Goal: Answer question/provide support: Share knowledge or assist other users

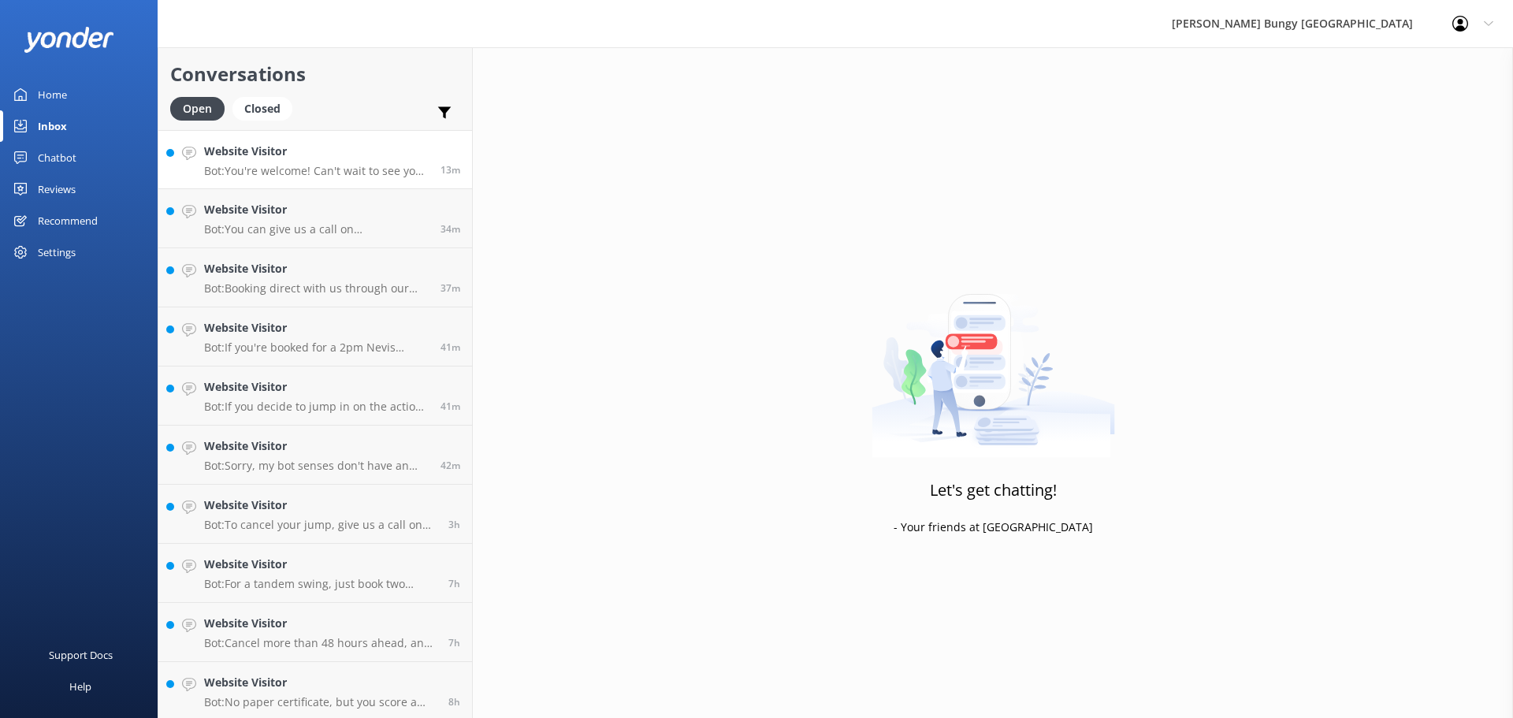
click at [351, 162] on div "Website Visitor Bot: You're welcome! Can't wait to see you take the leap! 🤘" at bounding box center [316, 160] width 225 height 34
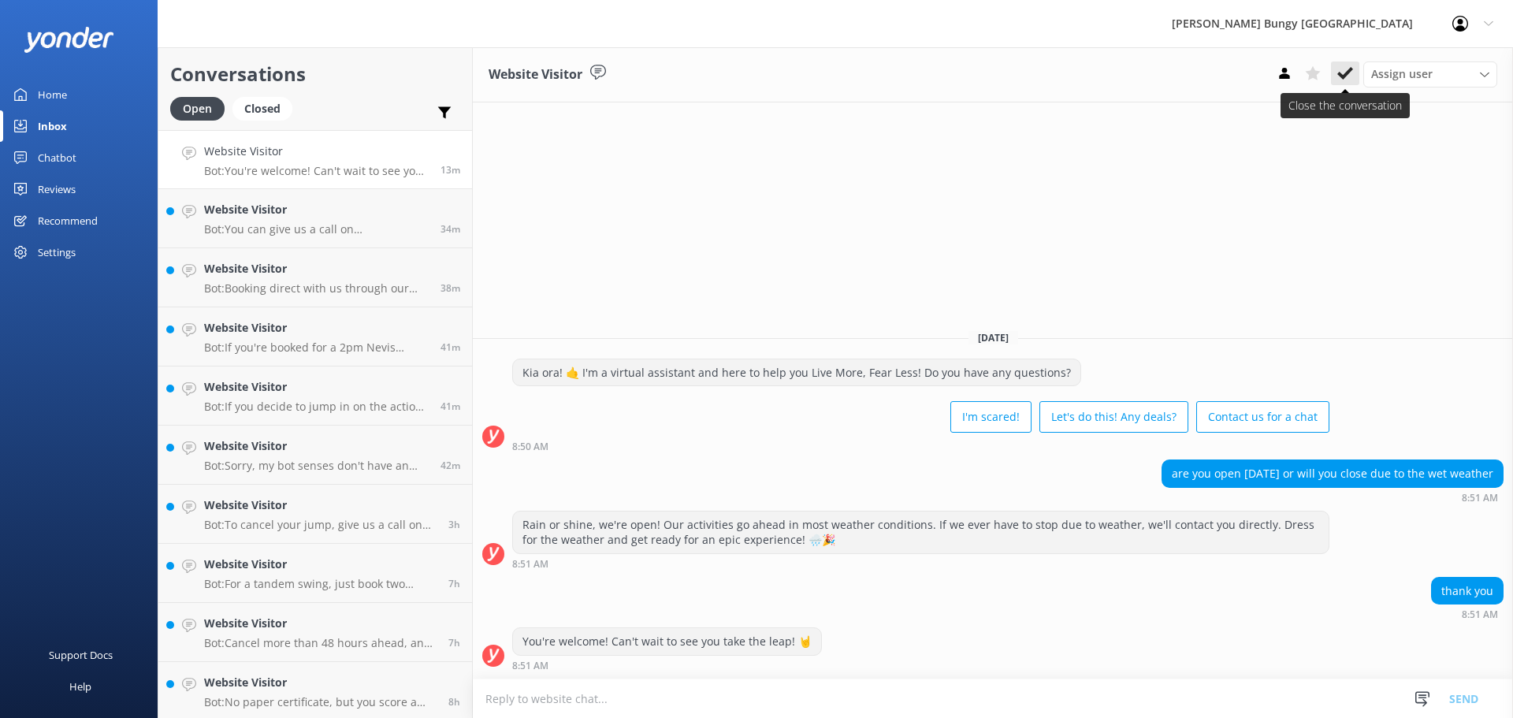
click at [1343, 62] on button at bounding box center [1345, 73] width 28 height 24
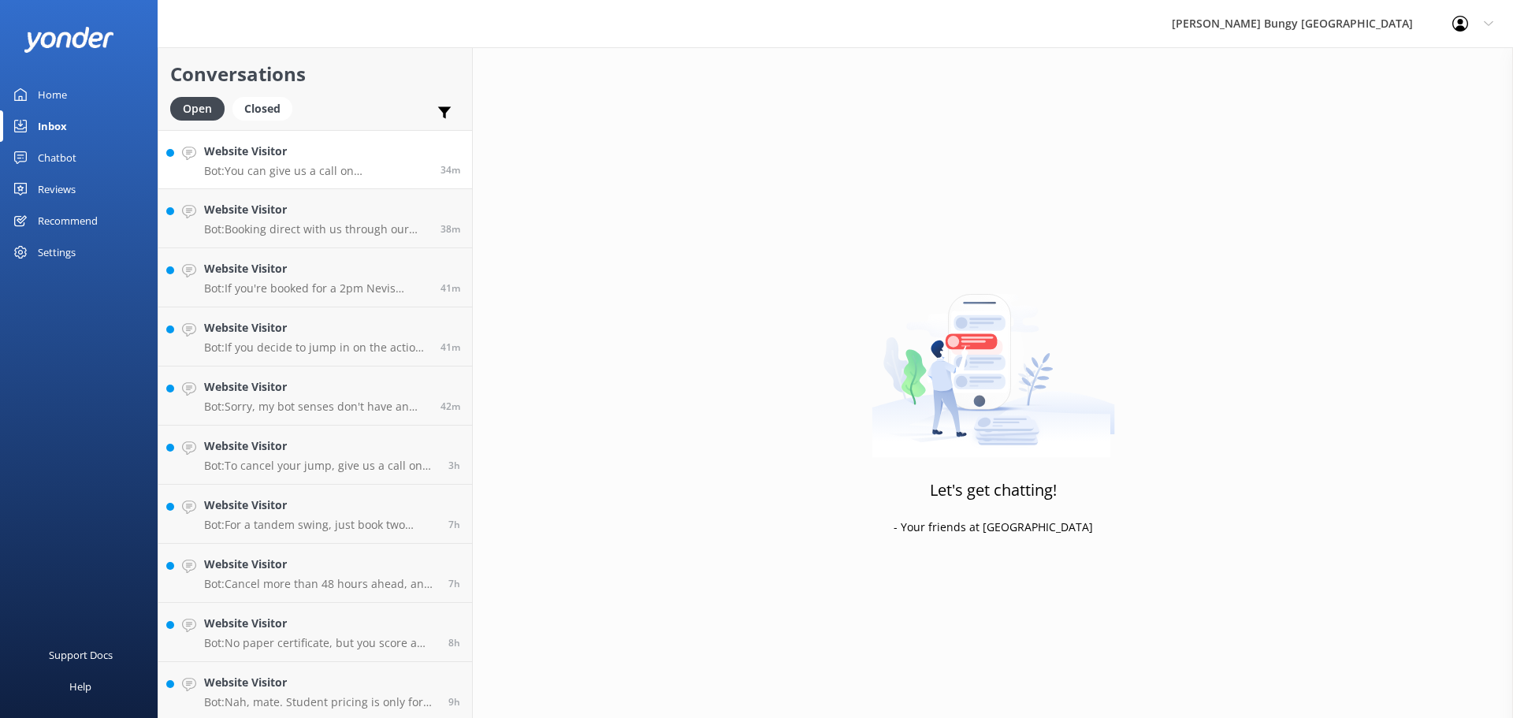
click at [358, 170] on p "Bot: You can give us a call on [PHONE_NUMBER] or [PHONE_NUMBER] to chat with a …" at bounding box center [316, 171] width 225 height 14
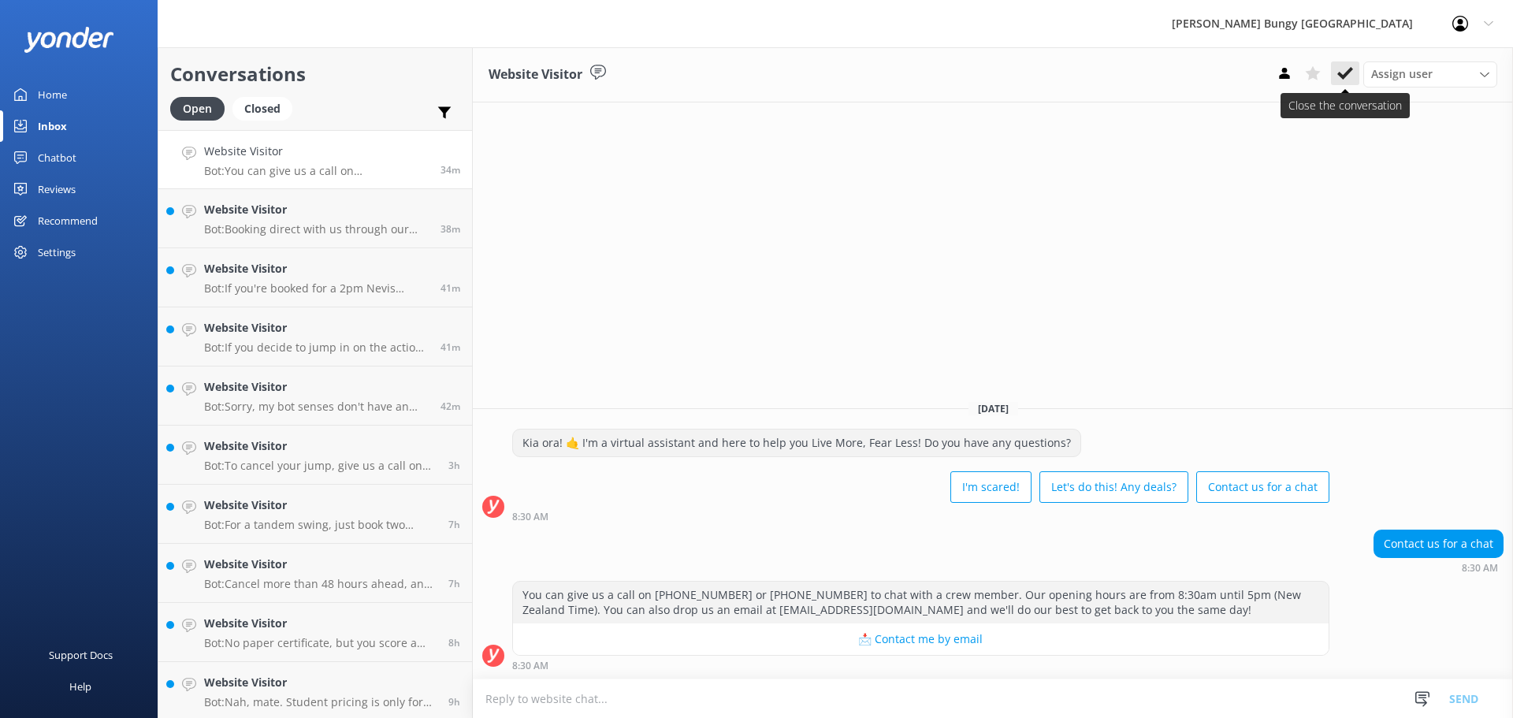
click at [1354, 74] on button at bounding box center [1345, 73] width 28 height 24
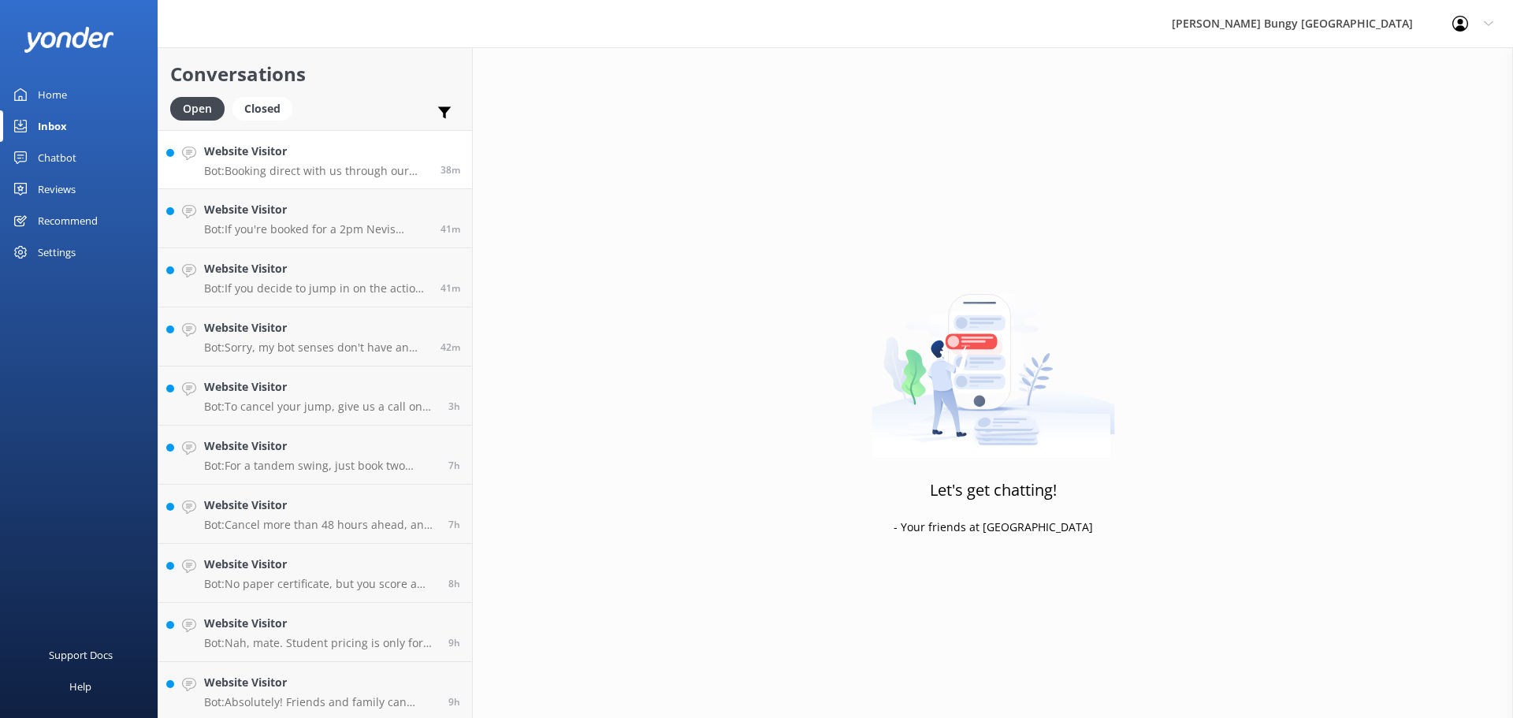
click at [410, 170] on p "Bot: Booking direct with us through our website always offers the best prices. …" at bounding box center [316, 171] width 225 height 14
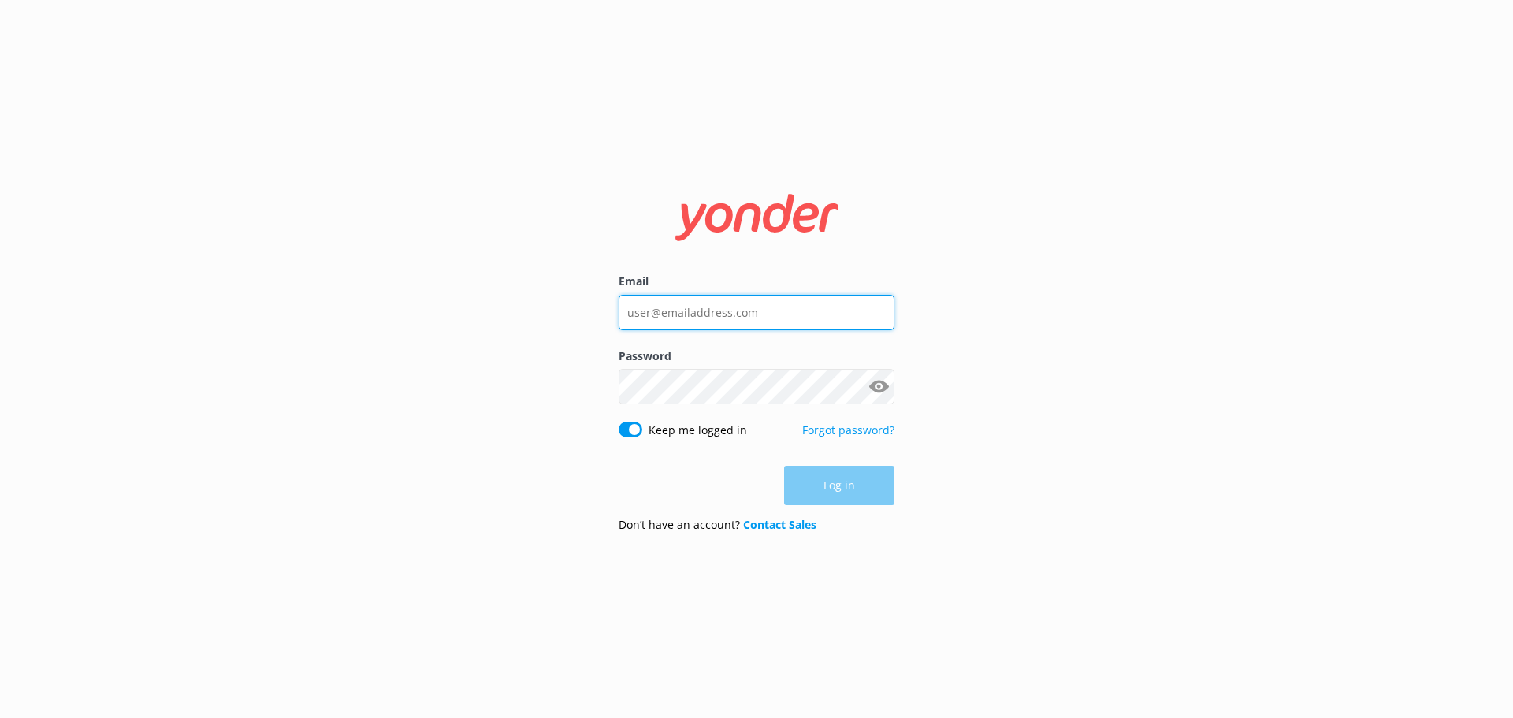
type input "[EMAIL_ADDRESS][DOMAIN_NAME]"
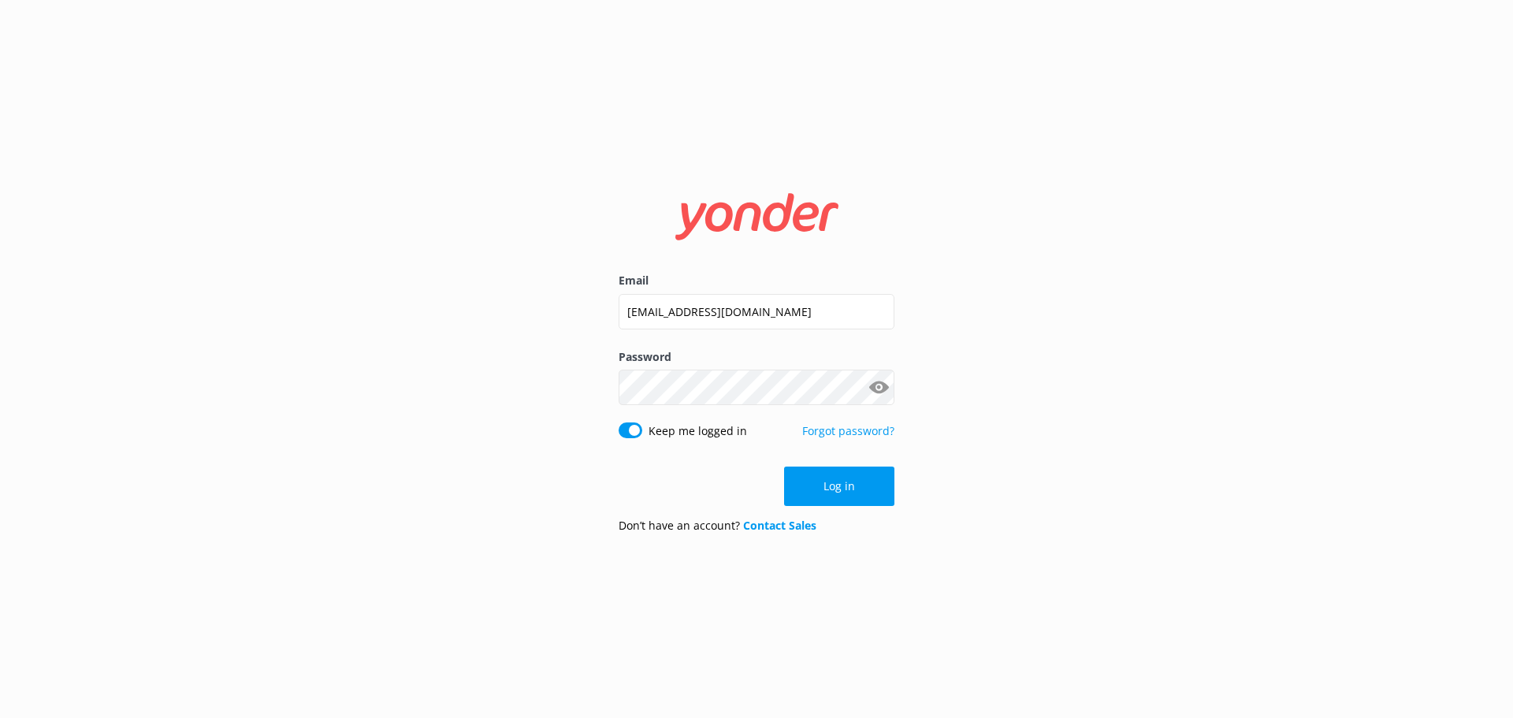
click at [852, 495] on button "Log in" at bounding box center [839, 485] width 110 height 39
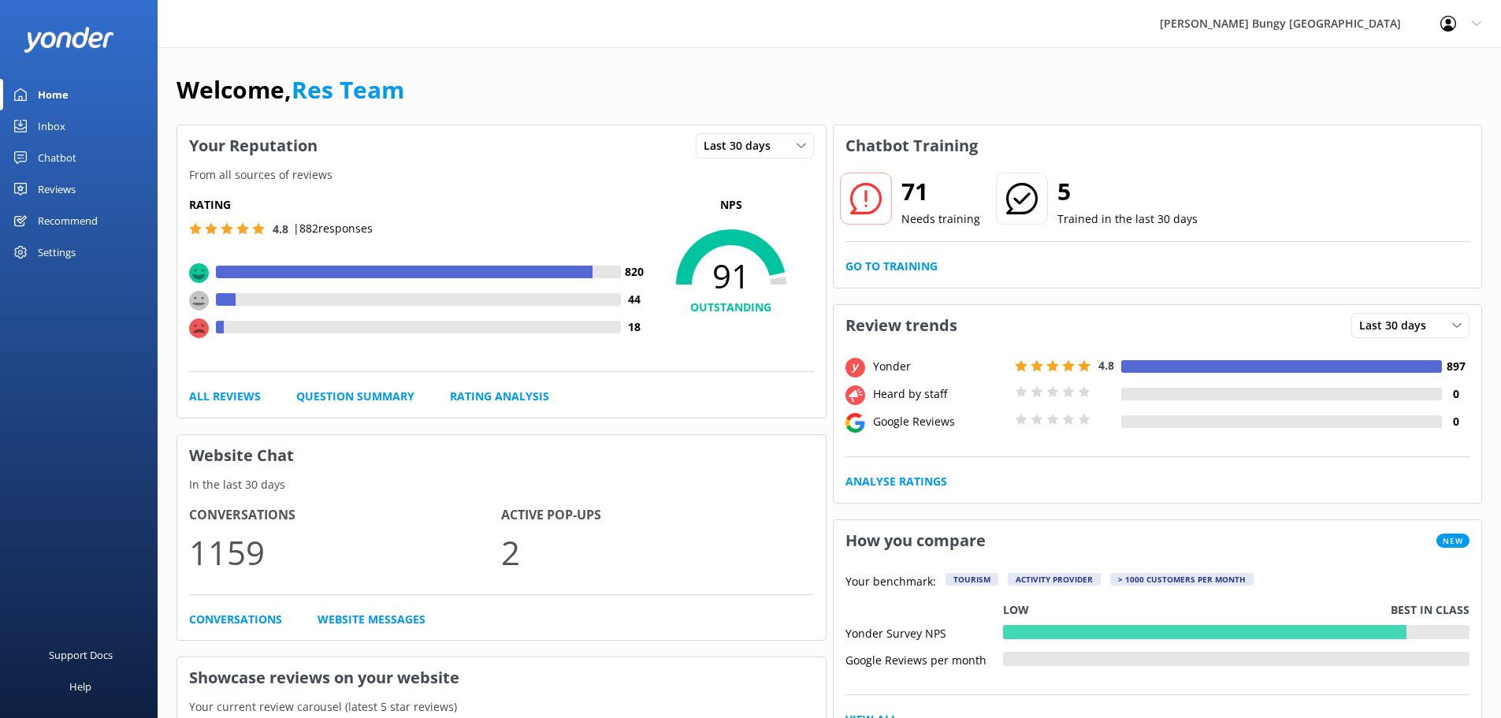
click at [69, 156] on div "Chatbot" at bounding box center [57, 158] width 39 height 32
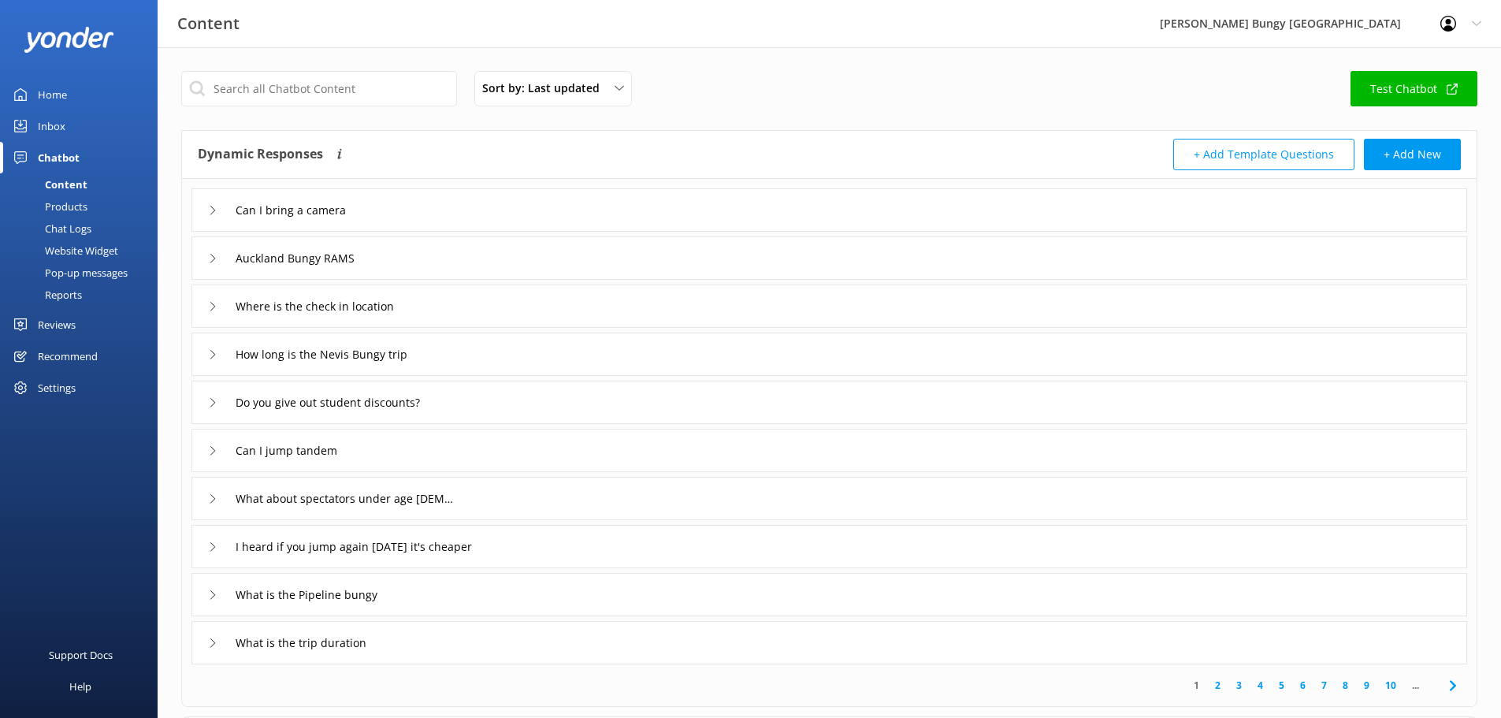
click at [112, 119] on link "Inbox" at bounding box center [79, 126] width 158 height 32
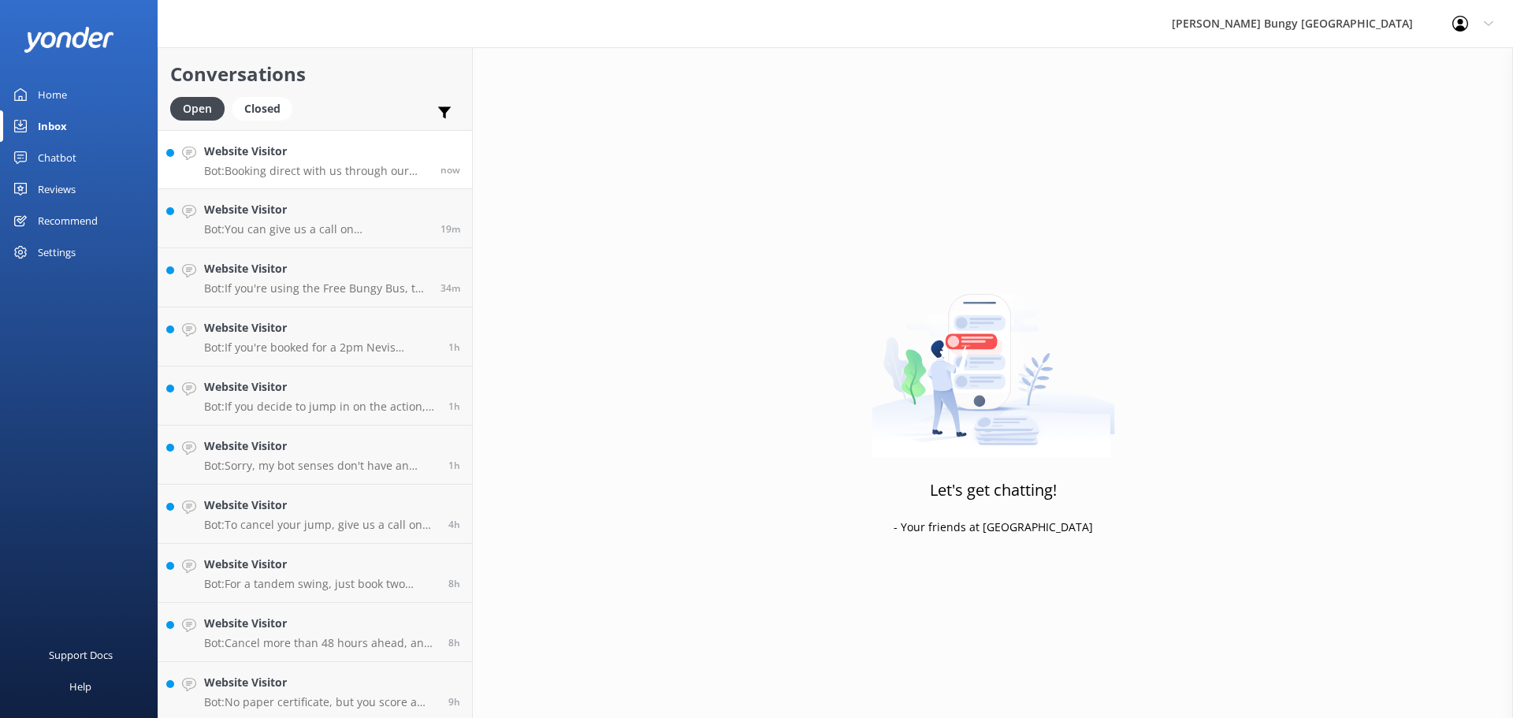
click at [387, 165] on p "Bot: Booking direct with us through our website always offers the best prices. …" at bounding box center [316, 171] width 225 height 14
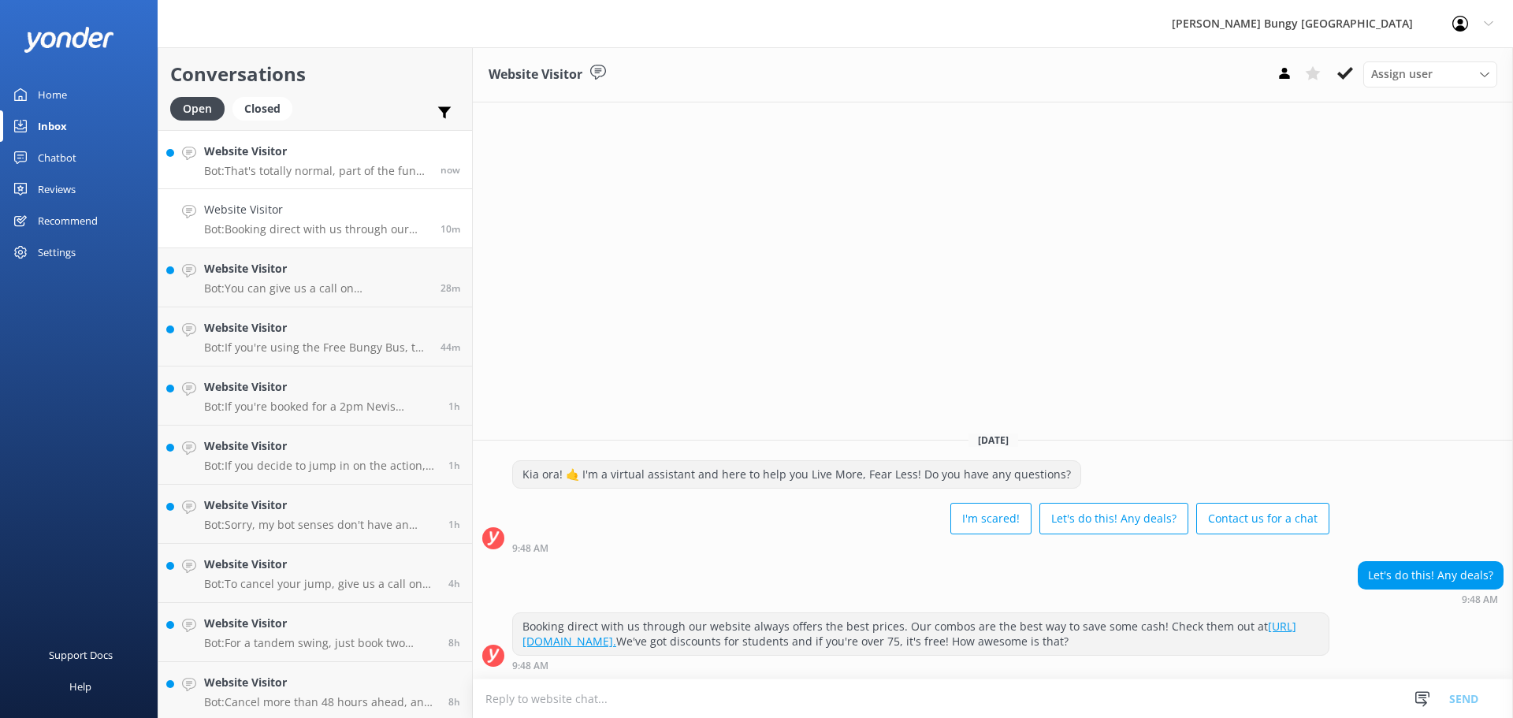
click at [319, 173] on p "Bot: That's totally normal, part of the fun and what leads to feeling accomplis…" at bounding box center [316, 171] width 225 height 14
